Goal: Information Seeking & Learning: Understand process/instructions

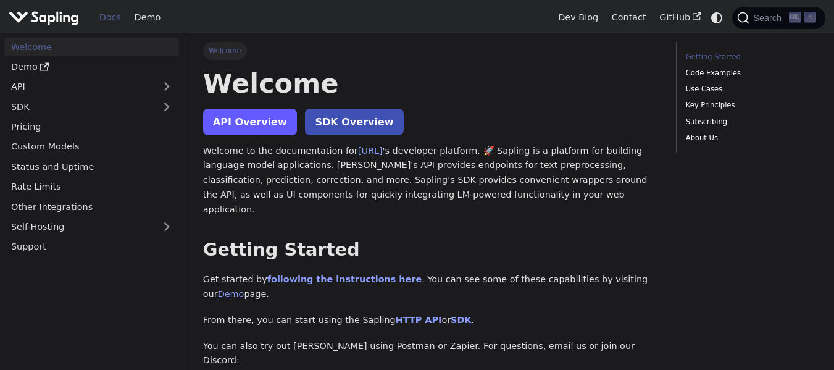
click at [236, 109] on link "API Overview" at bounding box center [250, 122] width 94 height 27
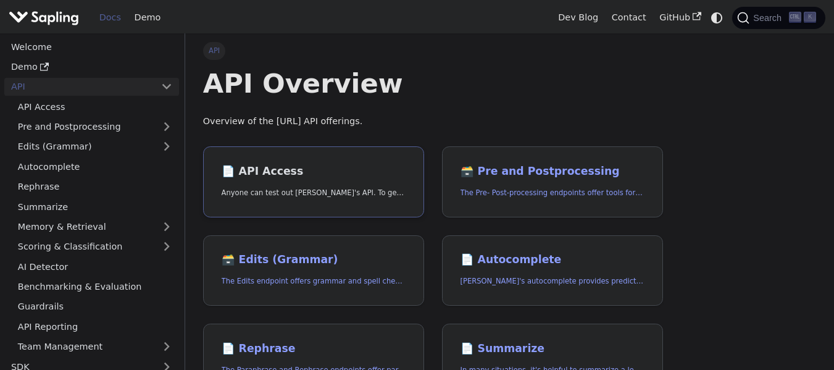
click at [319, 146] on link "📄️ API Access Anyone can test out Sapling's API. To get started with the API, s…" at bounding box center [313, 181] width 221 height 71
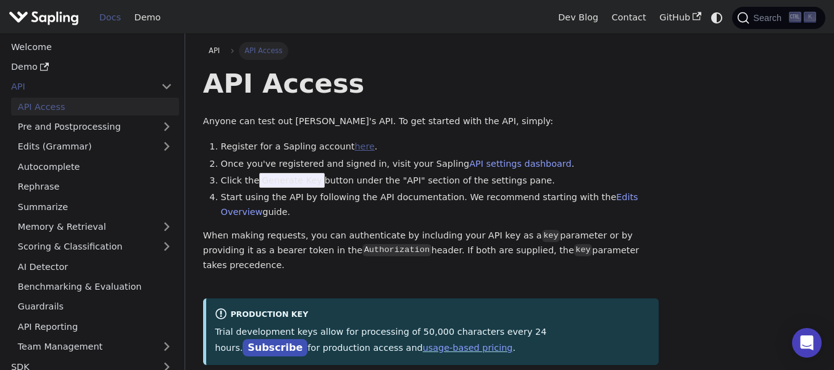
click at [354, 141] on link "here" at bounding box center [364, 146] width 20 height 10
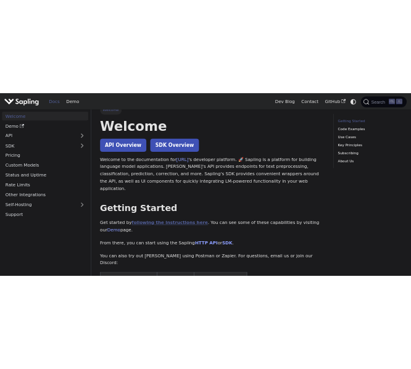
scroll to position [17, 0]
